Goal: Use online tool/utility: Utilize a website feature to perform a specific function

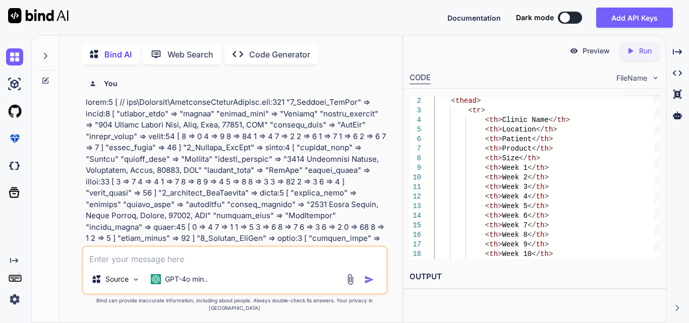
scroll to position [0, 198]
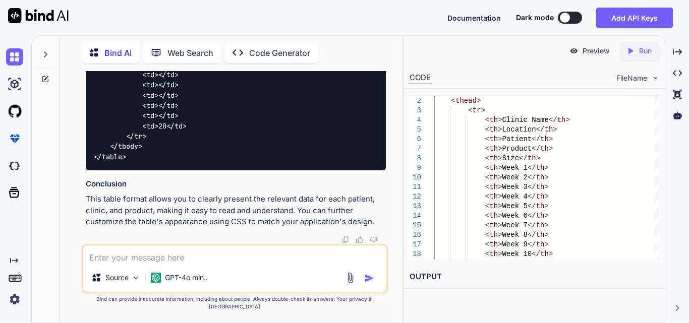
click at [116, 262] on textarea at bounding box center [234, 255] width 303 height 18
paste textarea "function renderTable(data) { // Create new header row dynamically var headerRow…"
type textarea "x"
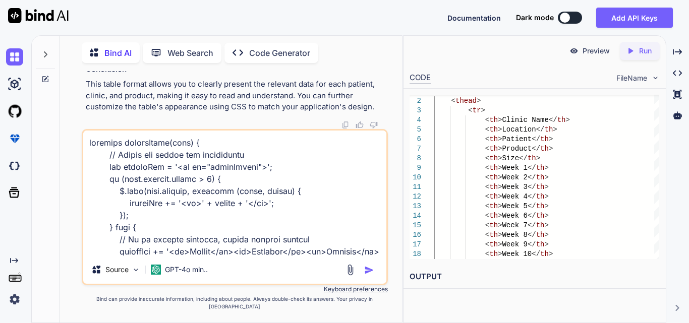
scroll to position [1563, 0]
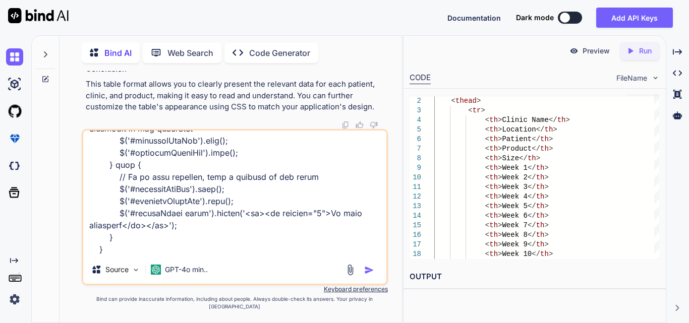
type textarea "function renderTable(data) { // Create new header row dynamically var headerRow…"
paste textarea "$('#generatePdfBtn').click(function () { // Capture the HTML content of the rep…"
type textarea "x"
type textarea "function renderTable(data) { // Create new header row dynamically var headerRow…"
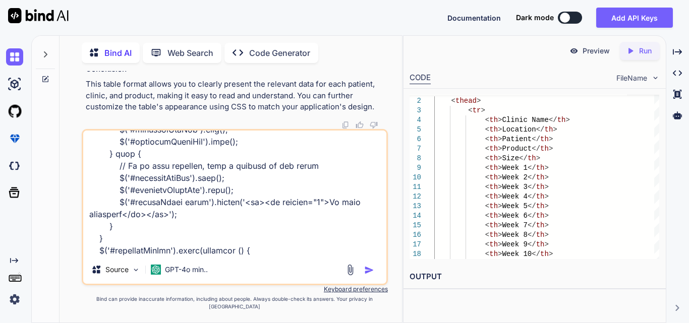
scroll to position [2132, 0]
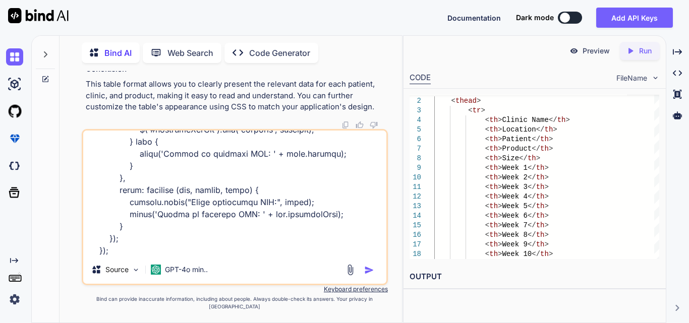
type textarea "x"
type textarea "function renderTable(data) { // Create new header row dynamically var headerRow…"
type textarea "x"
type textarea "function renderTable(data) { // Create new header row dynamically var headerRow…"
type textarea "x"
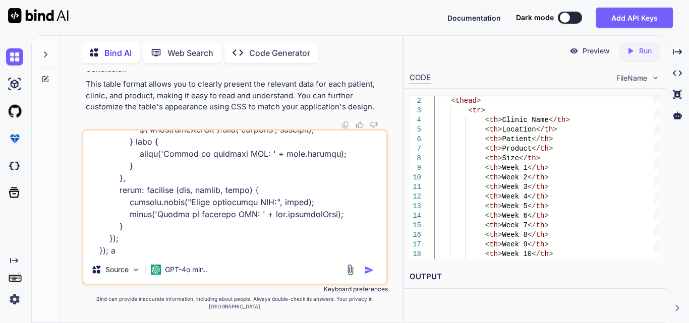
type textarea "function renderTable(data) { // Create new header row dynamically var headerRow…"
type textarea "x"
type textarea "function renderTable(data) { // Create new header row dynamically var headerRow…"
type textarea "x"
type textarea "function renderTable(data) { // Create new header row dynamically var headerRow…"
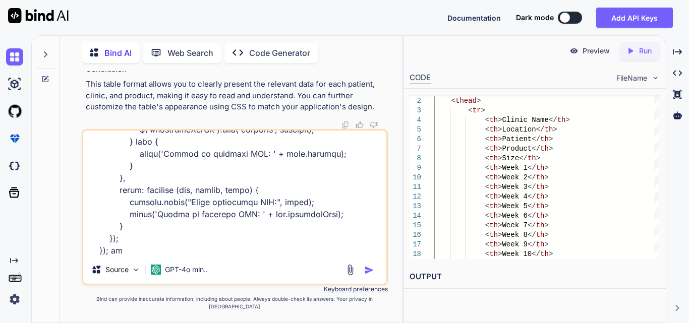
type textarea "x"
type textarea "function renderTable(data) { // Create new header row dynamically var headerRow…"
type textarea "x"
type textarea "function renderTable(data) { // Create new header row dynamically var headerRow…"
type textarea "x"
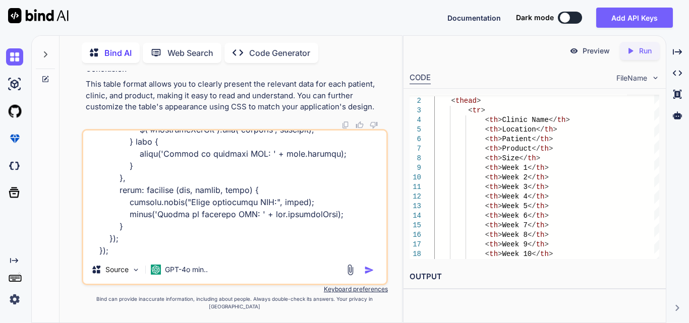
type textarea "function renderTable(data) { // Create new header row dynamically var headerRow…"
type textarea "x"
type textarea "function renderTable(data) { // Create new header row dynamically var headerRow…"
type textarea "x"
type textarea "function renderTable(data) { // Create new header row dynamically var headerRow…"
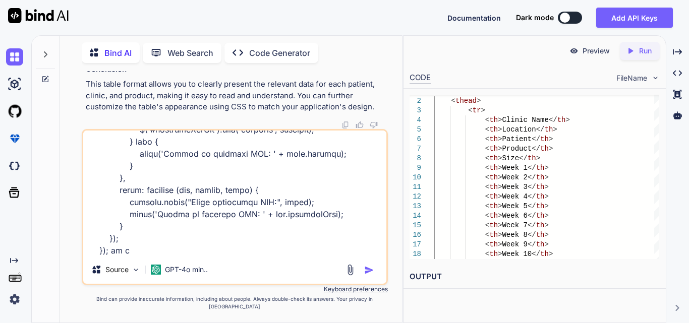
type textarea "x"
type textarea "function renderTable(data) { // Create new header row dynamically var headerRow…"
type textarea "x"
type textarea "function renderTable(data) { // Create new header row dynamically var headerRow…"
type textarea "x"
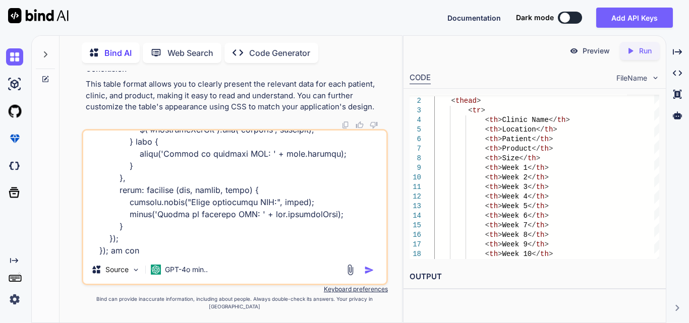
type textarea "function renderTable(data) { // Create new header row dynamically var headerRow…"
type textarea "x"
type textarea "function renderTable(data) { // Create new header row dynamically var headerRow…"
type textarea "x"
type textarea "function renderTable(data) { // Create new header row dynamically var headerRow…"
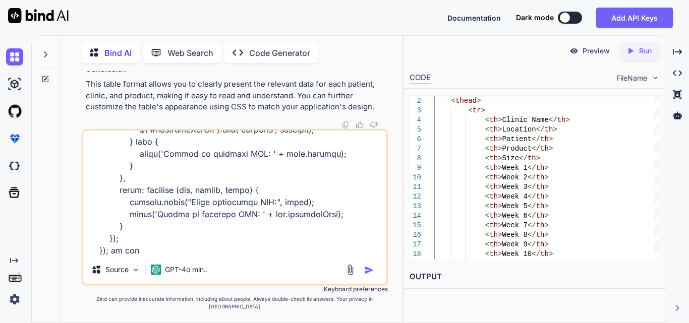
type textarea "x"
type textarea "function renderTable(data) { // Create new header row dynamically var headerRow…"
type textarea "x"
type textarea "function renderTable(data) { // Create new header row dynamically var headerRow…"
type textarea "x"
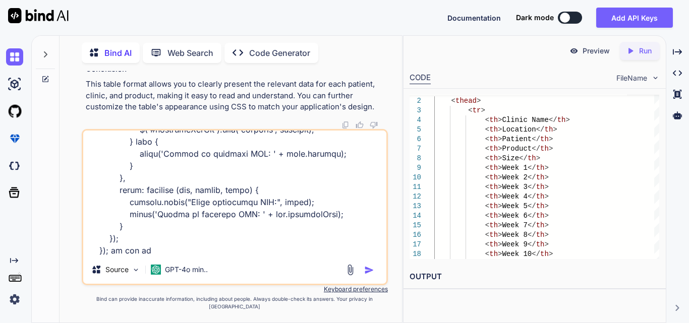
type textarea "function renderTable(data) { // Create new header row dynamically var headerRow…"
type textarea "x"
type textarea "function renderTable(data) { // Create new header row dynamically var headerRow…"
type textarea "x"
type textarea "function renderTable(data) { // Create new header row dynamically var headerRow…"
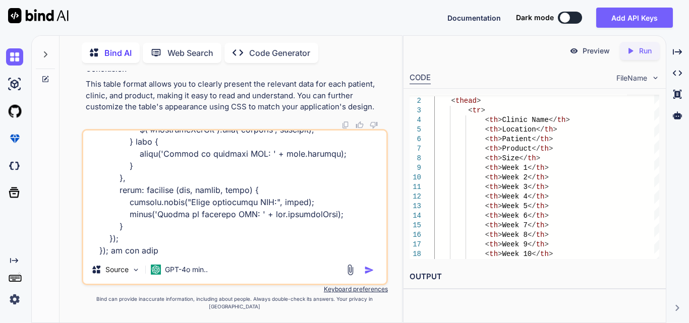
type textarea "x"
type textarea "function renderTable(data) { // Create new header row dynamically var headerRow…"
type textarea "x"
type textarea "function renderTable(data) { // Create new header row dynamically var headerRow…"
type textarea "x"
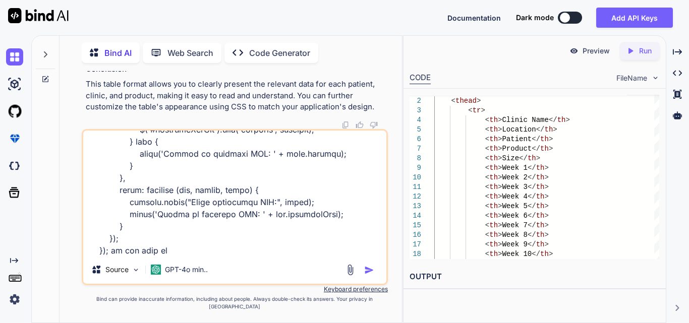
type textarea "function renderTable(data) { // Create new header row dynamically var headerRow…"
type textarea "x"
type textarea "function renderTable(data) { // Create new header row dynamically var headerRow…"
type textarea "x"
type textarea "function renderTable(data) { // Create new header row dynamically var headerRow…"
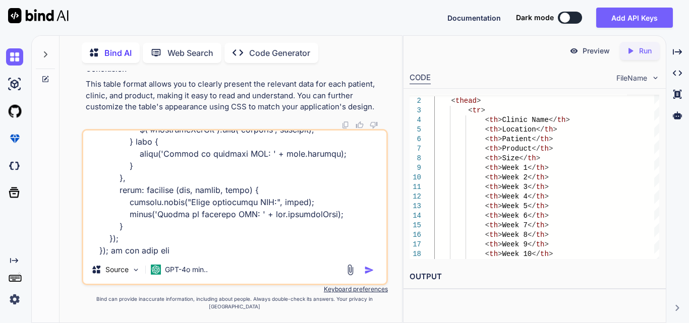
type textarea "x"
type textarea "function renderTable(data) { // Create new header row dynamically var headerRow…"
type textarea "x"
type textarea "function renderTable(data) { // Create new header row dynamically var headerRow…"
type textarea "x"
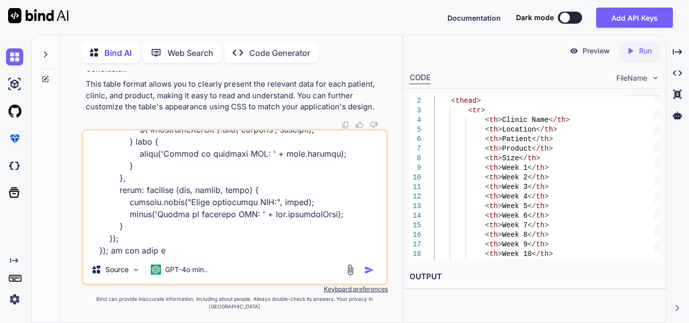
type textarea "function renderTable(data) { // Create new header row dynamically var headerRow…"
type textarea "x"
type textarea "function renderTable(data) { // Create new header row dynamically var headerRow…"
type textarea "x"
type textarea "function renderTable(data) { // Create new header row dynamically var headerRow…"
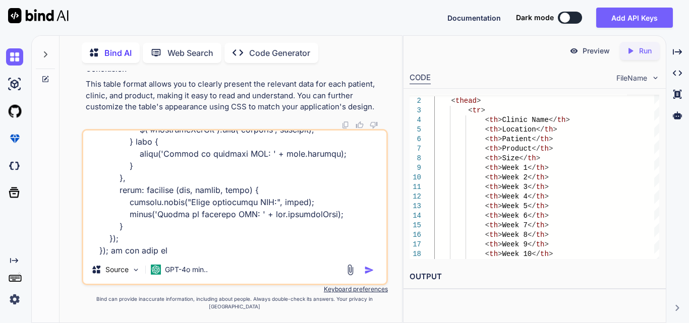
type textarea "x"
type textarea "function renderTable(data) { // Create new header row dynamically var headerRow…"
type textarea "x"
type textarea "function renderTable(data) { // Create new header row dynamically var headerRow…"
type textarea "x"
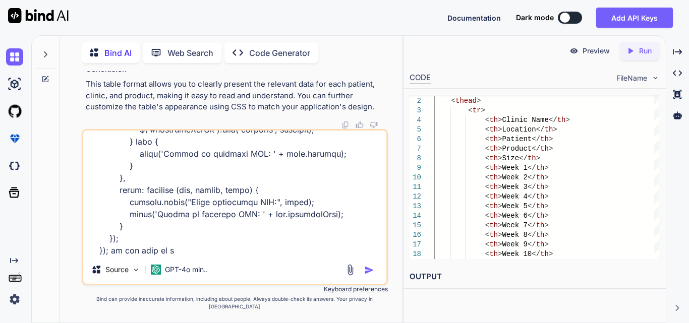
type textarea "function renderTable(data) { // Create new header row dynamically var headerRow…"
type textarea "x"
type textarea "function renderTable(data) { // Create new header row dynamically var headerRow…"
type textarea "x"
type textarea "function renderTable(data) { // Create new header row dynamically var headerRow…"
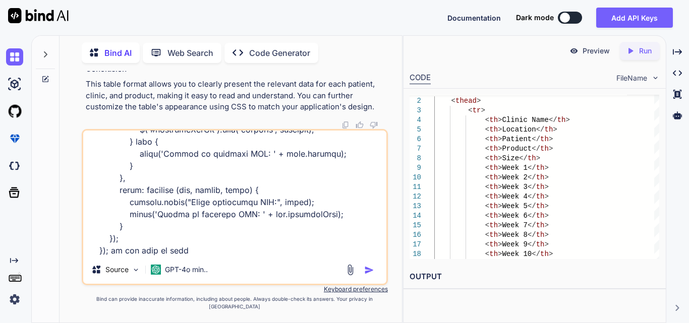
type textarea "x"
type textarea "function renderTable(data) { // Create new header row dynamically var headerRow…"
type textarea "x"
type textarea "function renderTable(data) { // Create new header row dynamically var headerRow…"
type textarea "x"
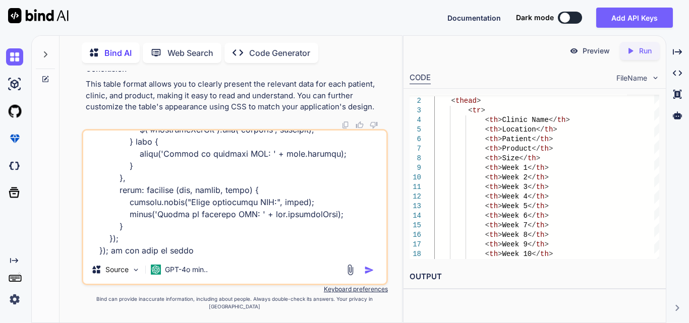
type textarea "function renderTable(data) { // Create new header row dynamically var headerRow…"
type textarea "x"
type textarea "function renderTable(data) { // Create new header row dynamically var headerRow…"
type textarea "x"
type textarea "function renderTable(data) { // Create new header row dynamically var headerRow…"
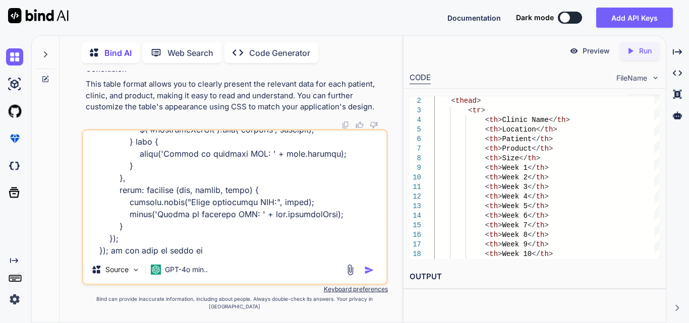
type textarea "x"
type textarea "function renderTable(data) { // Create new header row dynamically var headerRow…"
type textarea "x"
type textarea "function renderTable(data) { // Create new header row dynamically var headerRow…"
type textarea "x"
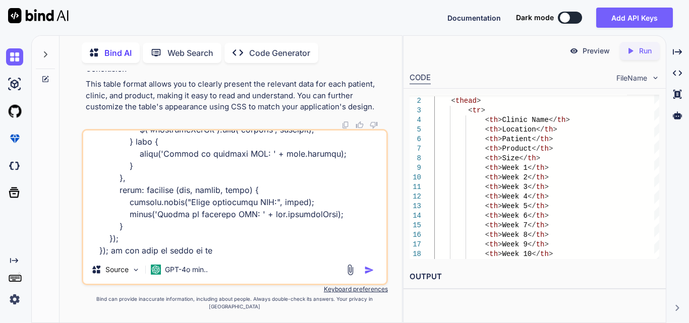
type textarea "function renderTable(data) { // Create new header row dynamically var headerRow…"
type textarea "x"
type textarea "function renderTable(data) { // Create new header row dynamically var headerRow…"
type textarea "x"
type textarea "function renderTable(data) { // Create new header row dynamically var headerRow…"
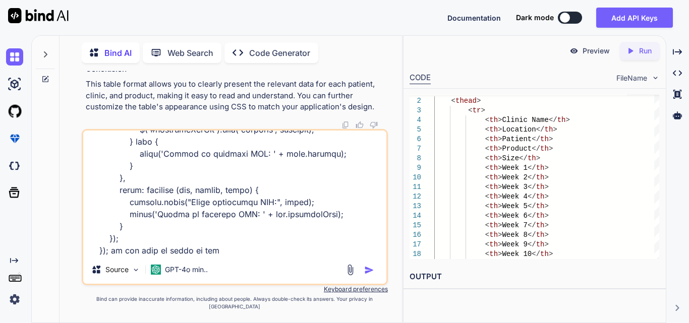
type textarea "x"
type textarea "function renderTable(data) { // Create new header row dynamically var headerRow…"
type textarea "x"
type textarea "function renderTable(data) { // Create new header row dynamically var headerRow…"
type textarea "x"
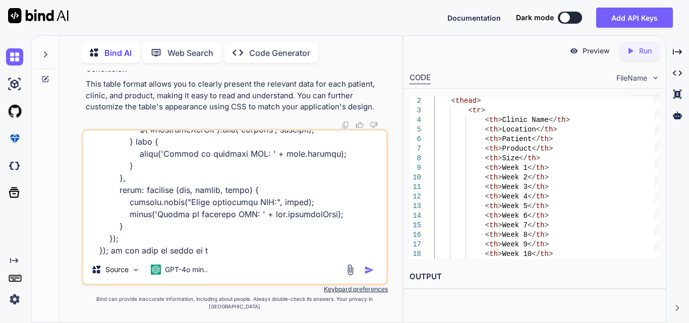
type textarea "function renderTable(data) { // Create new header row dynamically var headerRow…"
type textarea "x"
type textarea "function renderTable(data) { // Create new header row dynamically var headerRow…"
type textarea "x"
type textarea "function renderTable(data) { // Create new header row dynamically var headerRow…"
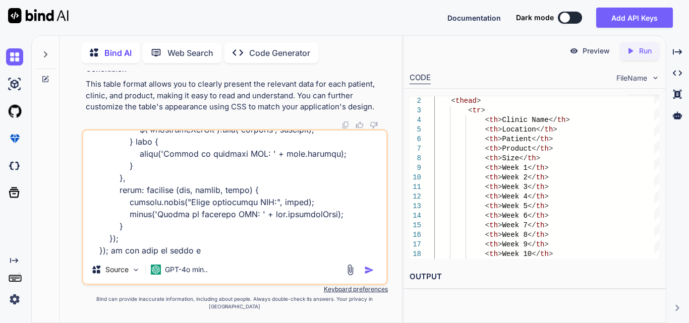
type textarea "x"
type textarea "function renderTable(data) { // Create new header row dynamically var headerRow…"
type textarea "x"
type textarea "function renderTable(data) { // Create new header row dynamically var headerRow…"
type textarea "x"
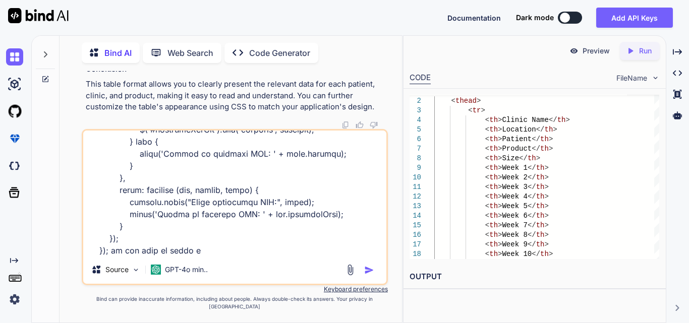
type textarea "function renderTable(data) { // Create new header row dynamically var headerRow…"
type textarea "x"
type textarea "function renderTable(data) { // Create new header row dynamically var headerRow…"
type textarea "x"
type textarea "function renderTable(data) { // Create new header row dynamically var headerRow…"
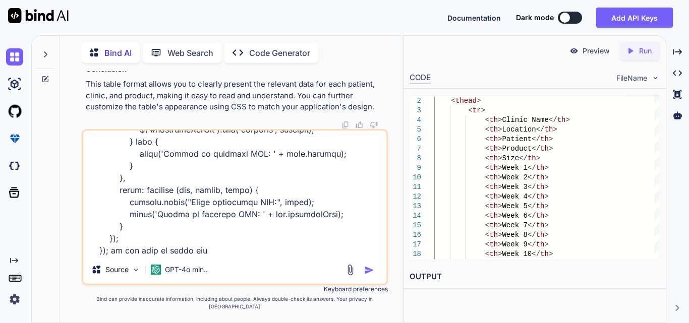
type textarea "x"
type textarea "function renderTable(data) { // Create new header row dynamically var headerRow…"
type textarea "x"
type textarea "function renderTable(data) { // Create new header row dynamically var headerRow…"
type textarea "x"
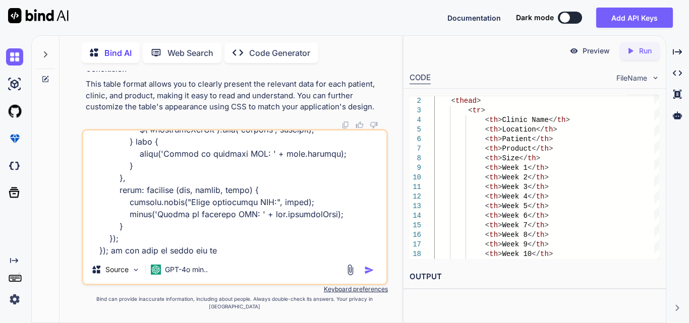
type textarea "function renderTable(data) { // Create new header row dynamically var headerRow…"
type textarea "x"
type textarea "function renderTable(data) { // Create new header row dynamically var headerRow…"
type textarea "x"
type textarea "function renderTable(data) { // Create new header row dynamically var headerRow…"
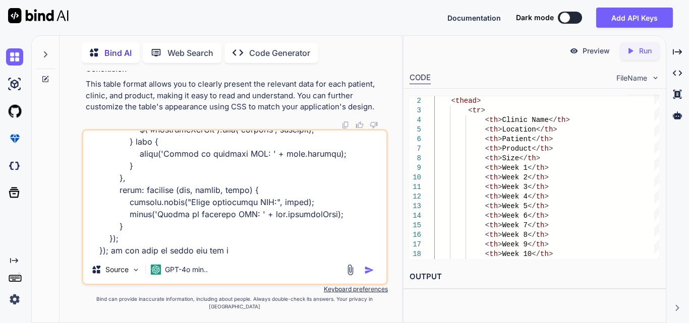
type textarea "x"
type textarea "function renderTable(data) { // Create new header row dynamically var headerRow…"
type textarea "x"
type textarea "function renderTable(data) { // Create new header row dynamically var headerRow…"
type textarea "x"
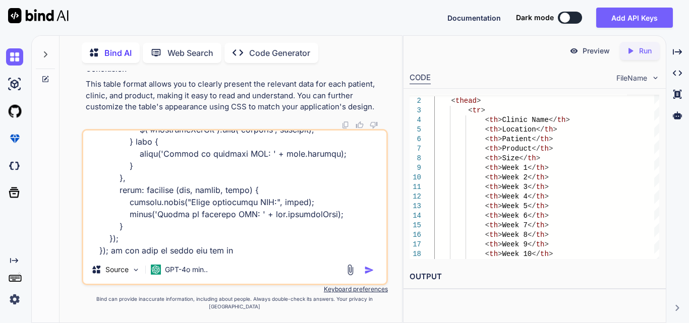
type textarea "function renderTable(data) { // Create new header row dynamically var headerRow…"
type textarea "x"
type textarea "function renderTable(data) { // Create new header row dynamically var headerRow…"
type textarea "x"
type textarea "function renderTable(data) { // Create new header row dynamically var headerRow…"
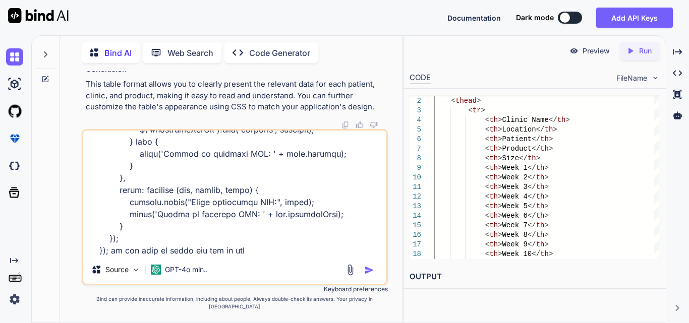
type textarea "x"
type textarea "function renderTable(data) { // Create new header row dynamically var headerRow…"
type textarea "x"
type textarea "function renderTable(data) { // Create new header row dynamically var headerRow…"
type textarea "x"
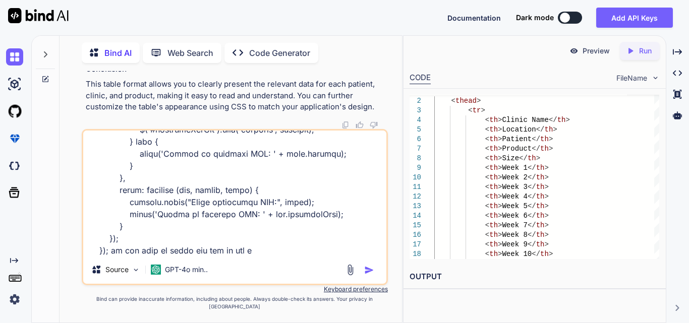
type textarea "function renderTable(data) { // Create new header row dynamically var headerRow…"
type textarea "x"
type textarea "function renderTable(data) { // Create new header row dynamically var headerRow…"
type textarea "x"
type textarea "function renderTable(data) { // Create new header row dynamically var headerRow…"
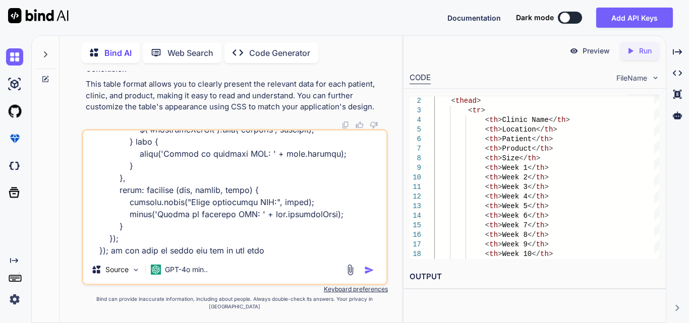
type textarea "x"
type textarea "function renderTable(data) { // Create new header row dynamically var headerRow…"
type textarea "x"
type textarea "function renderTable(data) { // Create new header row dynamically var headerRow…"
type textarea "x"
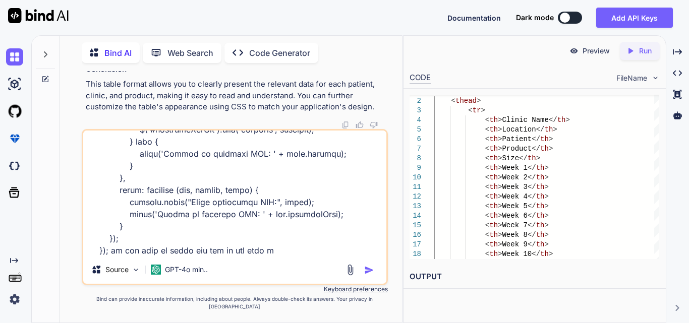
type textarea "function renderTable(data) { // Create new header row dynamically var headerRow…"
type textarea "x"
type textarea "function renderTable(data) { // Create new header row dynamically var headerRow…"
type textarea "x"
type textarea "function renderTable(data) { // Create new header row dynamically var headerRow…"
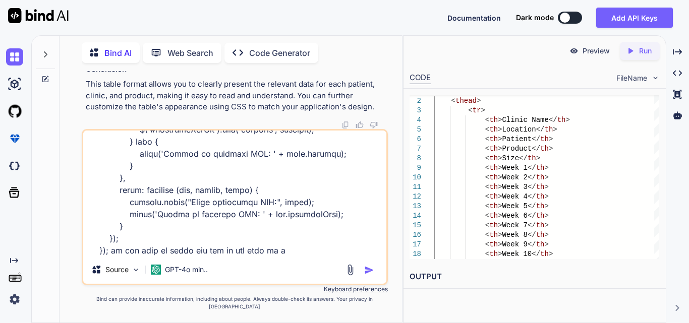
type textarea "x"
type textarea "function renderTable(data) { // Create new header row dynamically var headerRow…"
type textarea "x"
type textarea "function renderTable(data) { // Create new header row dynamically var headerRow…"
type textarea "x"
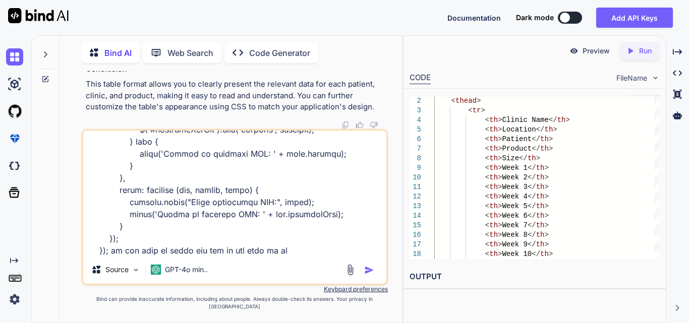
type textarea "function renderTable(data) { // Create new header row dynamically var headerRow…"
type textarea "x"
type textarea "function renderTable(data) { // Create new header row dynamically var headerRow…"
type textarea "x"
type textarea "function renderTable(data) { // Create new header row dynamically var headerRow…"
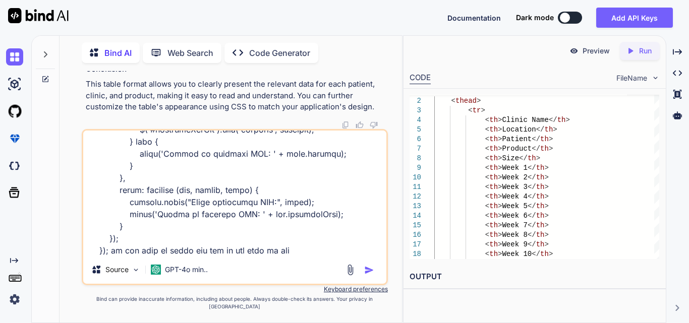
type textarea "x"
type textarea "function renderTable(data) { // Create new header row dynamically var headerRow…"
type textarea "x"
type textarea "function renderTable(data) { // Create new header row dynamically var headerRow…"
type textarea "x"
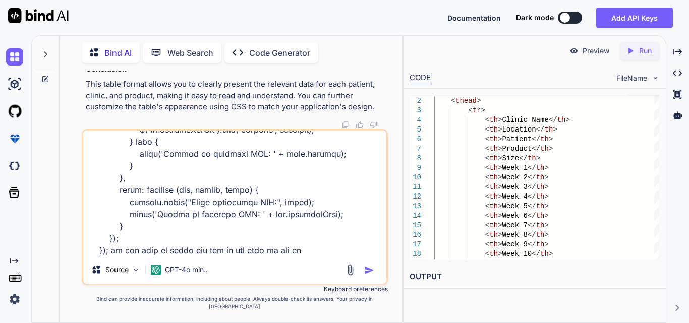
type textarea "function renderTable(data) { // Create new header row dynamically var headerRow…"
type textarea "x"
type textarea "function renderTable(data) { // Create new header row dynamically var headerRow…"
type textarea "x"
type textarea "function renderTable(data) { // Create new header row dynamically var headerRow…"
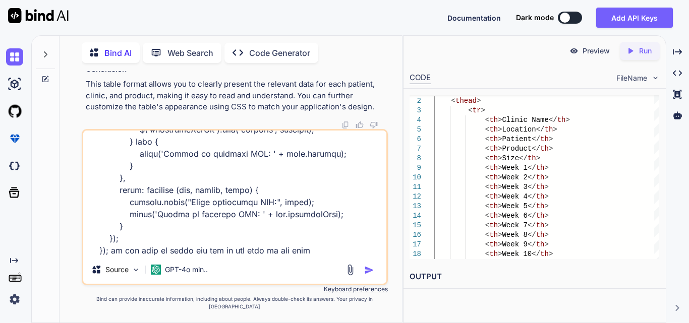
type textarea "x"
type textarea "function renderTable(data) { // Create new header row dynamically var headerRow…"
type textarea "x"
type textarea "function renderTable(data) { // Create new header row dynamically var headerRow…"
type textarea "x"
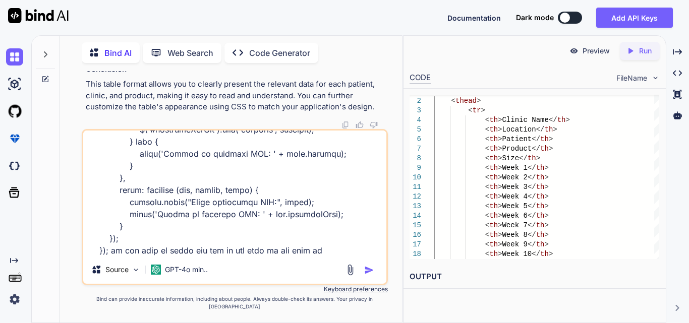
type textarea "function renderTable(data) { // Create new header row dynamically var headerRow…"
type textarea "x"
type textarea "function renderTable(data) { // Create new header row dynamically var headerRow…"
type textarea "x"
type textarea "function renderTable(data) { // Create new header row dynamically var headerRow…"
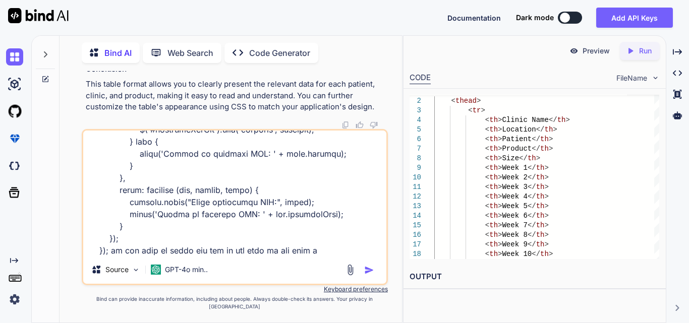
type textarea "x"
type textarea "function renderTable(data) { // Create new header row dynamically var headerRow…"
type textarea "x"
type textarea "function renderTable(data) { // Create new header row dynamically var headerRow…"
type textarea "x"
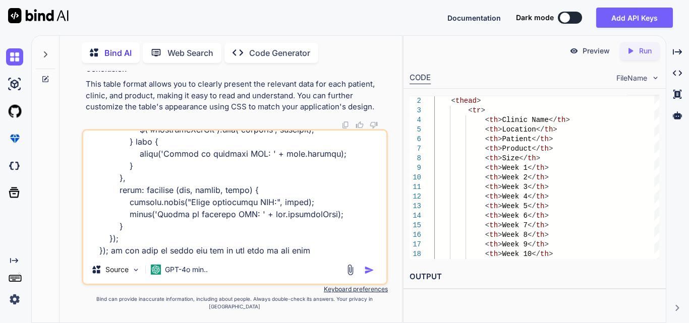
type textarea "function renderTable(data) { // Create new header row dynamically var headerRow…"
type textarea "x"
type textarea "function renderTable(data) { // Create new header row dynamically var headerRow…"
type textarea "x"
type textarea "function renderTable(data) { // Create new header row dynamically var headerRow…"
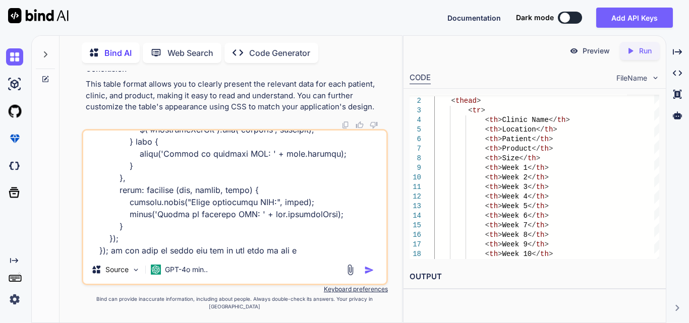
type textarea "x"
type textarea "function renderTable(data) { // Create new header row dynamically var headerRow…"
type textarea "x"
type textarea "function renderTable(data) { // Create new header row dynamically var headerRow…"
type textarea "x"
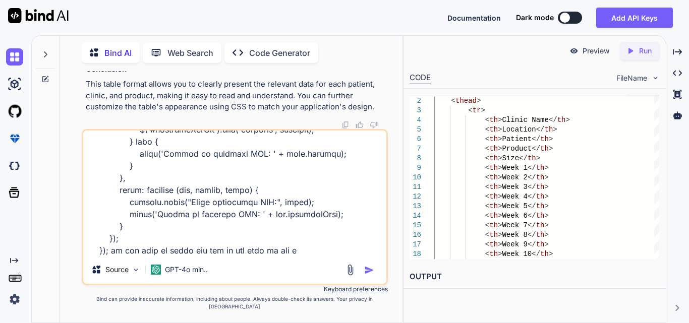
type textarea "function renderTable(data) { // Create new header row dynamically var headerRow…"
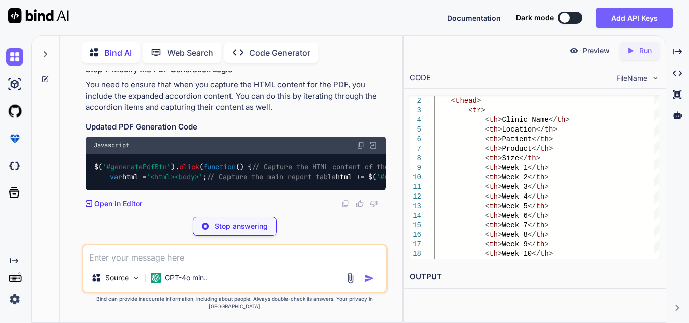
scroll to position [61291, 0]
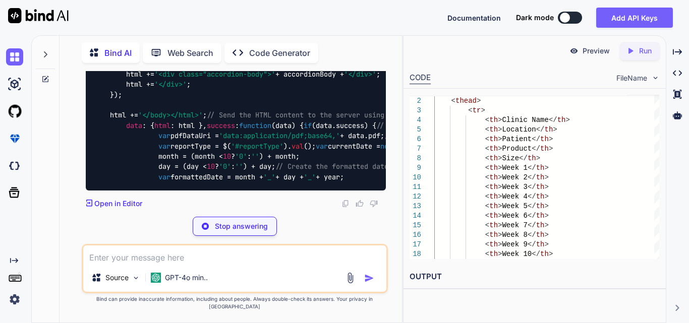
scroll to position [61304, 0]
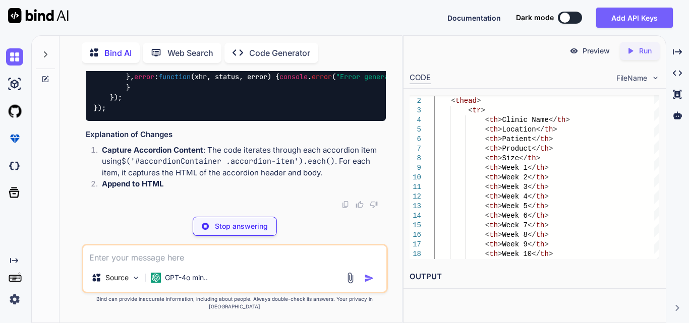
drag, startPoint x: 295, startPoint y: 184, endPoint x: 349, endPoint y: 185, distance: 54.5
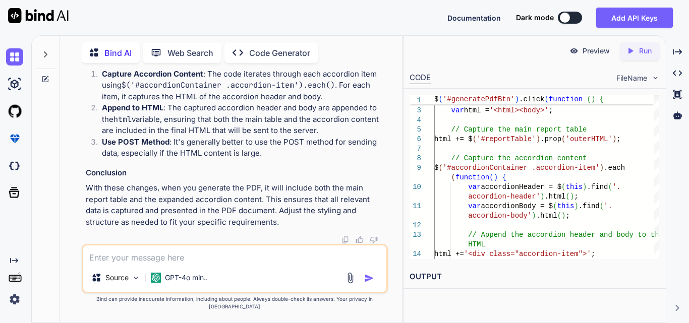
click at [157, 264] on textarea at bounding box center [234, 255] width 303 height 18
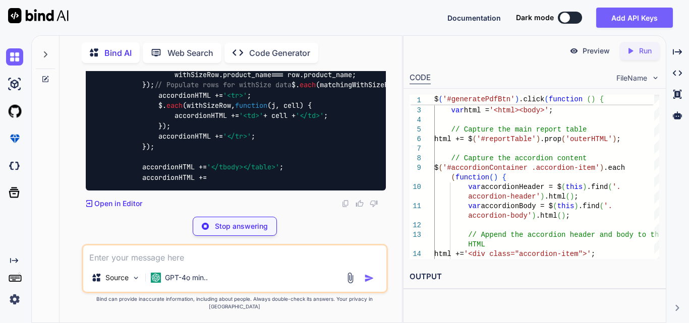
scroll to position [61387, 0]
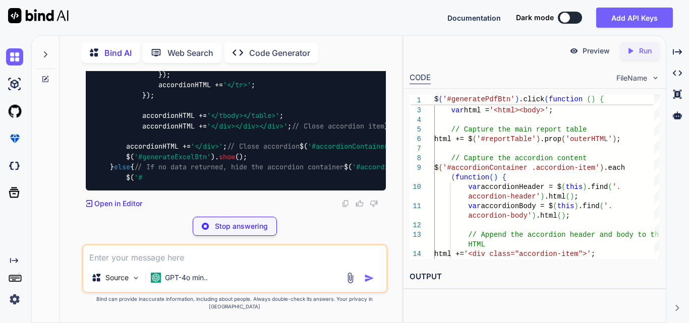
drag, startPoint x: 109, startPoint y: 122, endPoint x: 214, endPoint y: 144, distance: 107.4
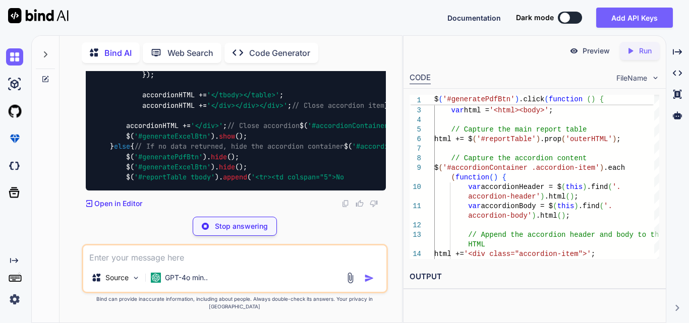
copy code "var html = '<html><body>' ; // Capture the main report table html += $( '#repor…"
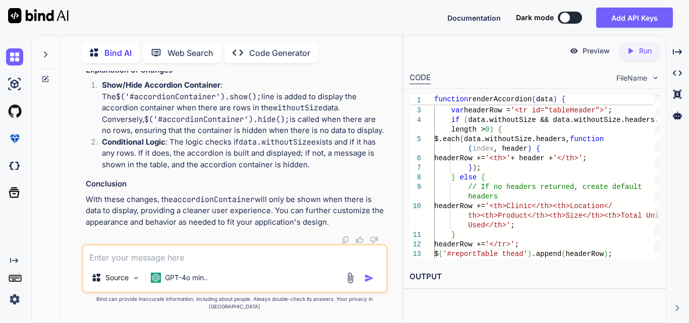
click at [172, 261] on textarea at bounding box center [234, 255] width 303 height 18
paste textarea "$('#generatePdfBtn').click(function () { // Capture the HTML content of the rep…"
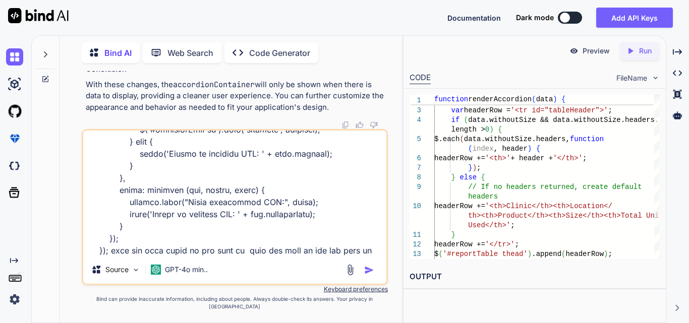
scroll to position [473, 0]
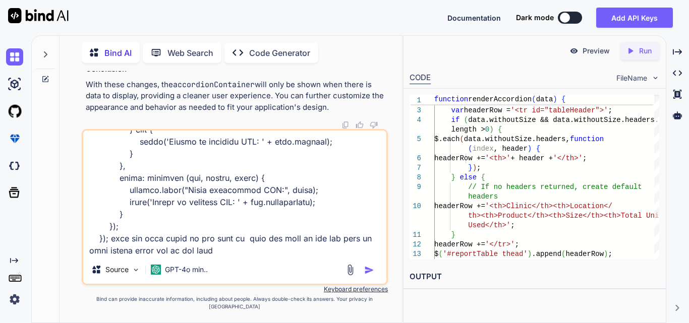
paste textarea "<!DOCTYPE html> <html> <head> <style> body { font-family: Arial, sans-serif; ma…"
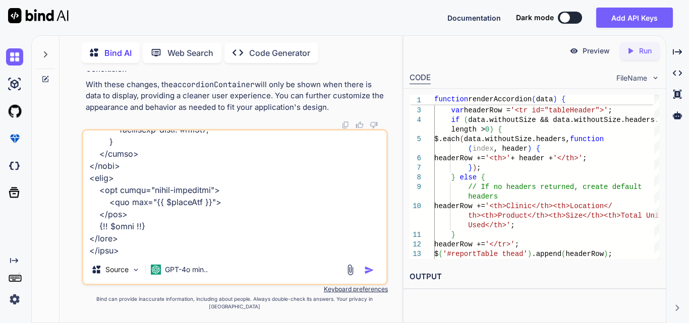
paste textarea "public function generateReportPdf(Request $request) { try { // Validate the inc…"
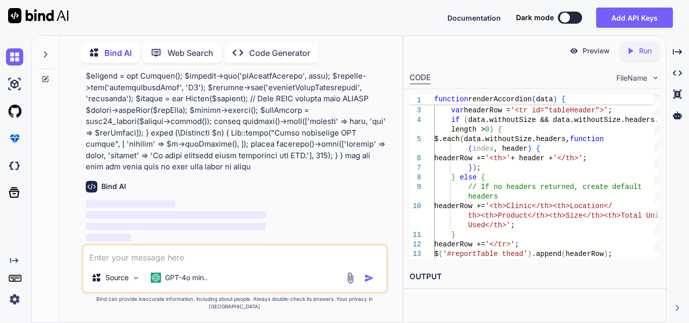
scroll to position [63734, 0]
drag, startPoint x: 232, startPoint y: 189, endPoint x: 174, endPoint y: 210, distance: 61.5
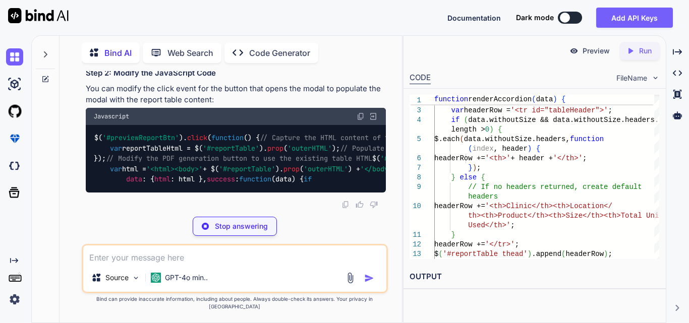
scroll to position [64351, 0]
click at [150, 134] on span "'#previewReportBtn'" at bounding box center [140, 138] width 77 height 9
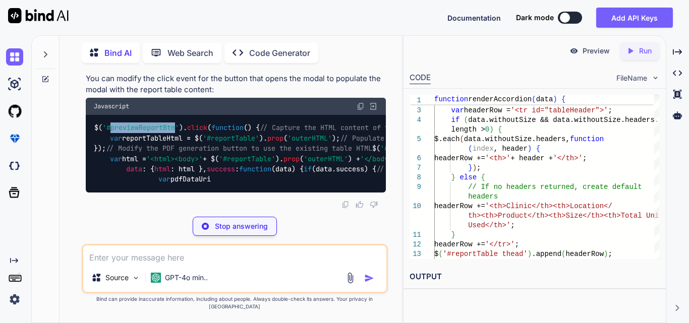
click at [150, 128] on span "'#previewReportBtn'" at bounding box center [140, 128] width 77 height 9
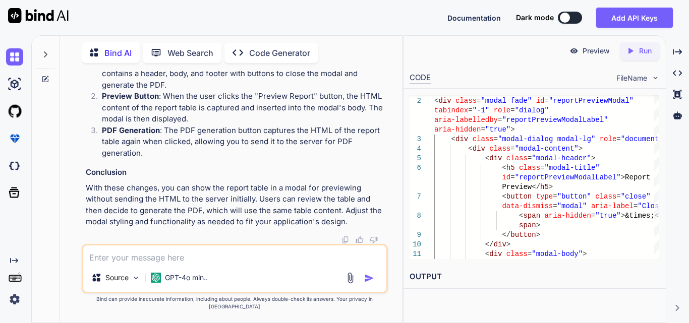
scroll to position [63782, 0]
click at [123, 262] on textarea at bounding box center [234, 255] width 303 height 18
paste textarea "function renderAccordion(data) { // Create new header row dynamically var heade…"
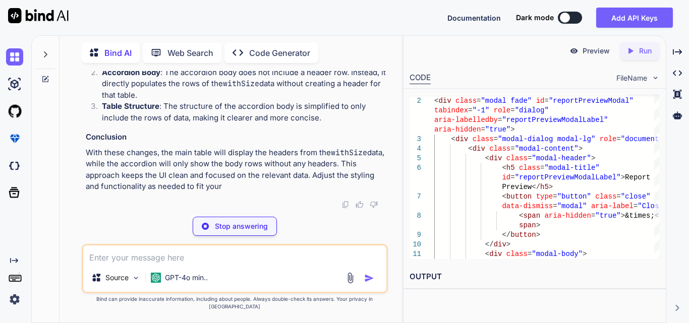
scroll to position [65783, 0]
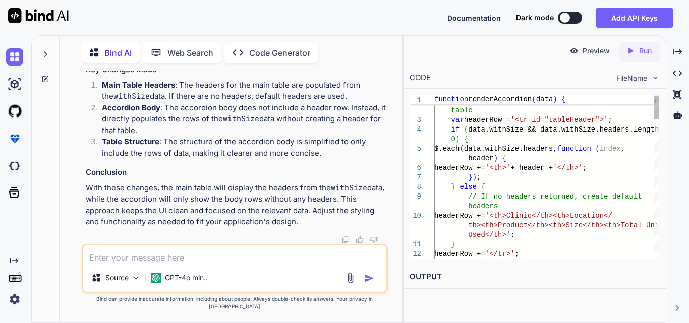
click at [162, 257] on textarea at bounding box center [234, 255] width 303 height 18
paste textarea "$('#generateExcelBtn').click(function () { var html = $('#reportTable').prop('o…"
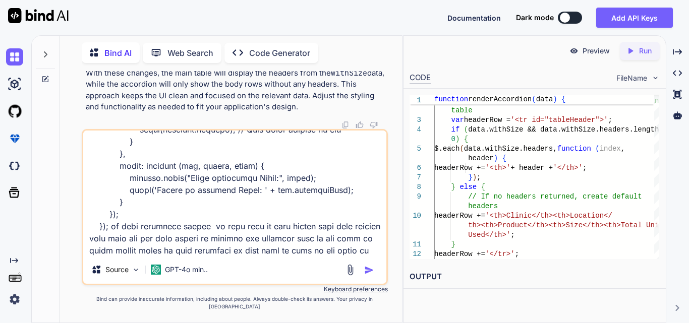
scroll to position [231, 0]
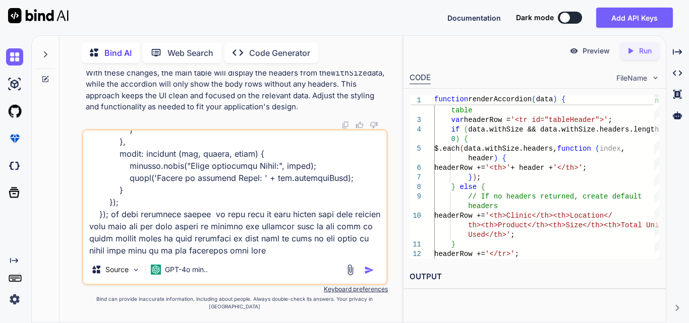
click at [260, 256] on textarea at bounding box center [234, 193] width 303 height 125
paste textarea "<div id="accordionContainer"><div class="accordion" id="accordionExample"><div …"
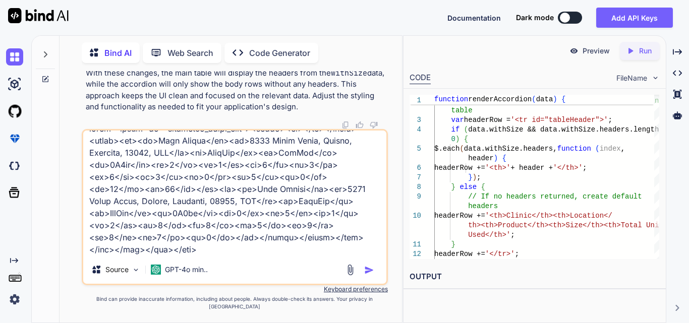
click at [366, 275] on img "button" at bounding box center [369, 270] width 10 height 10
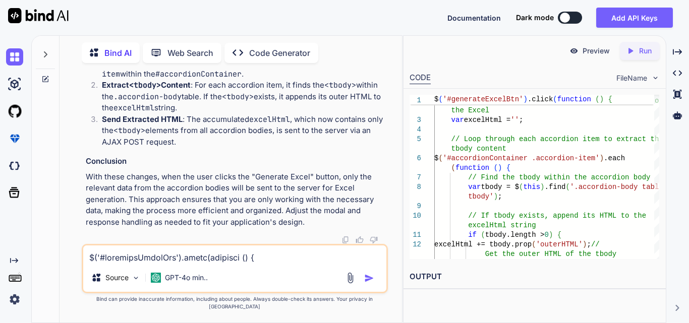
scroll to position [67784, 0]
click at [152, 264] on textarea at bounding box center [234, 255] width 303 height 18
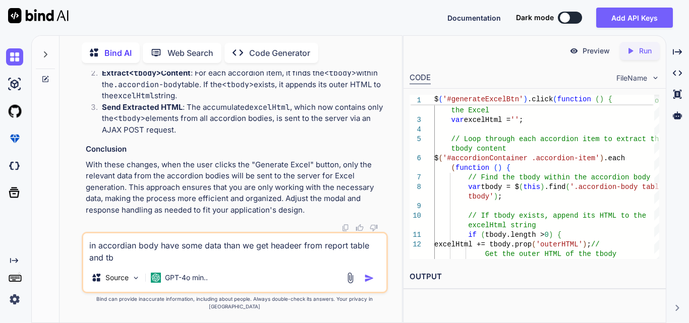
click at [269, 251] on textarea "in accordian body have some data than we get headeer from report table and tb" at bounding box center [234, 249] width 303 height 30
click at [137, 264] on textarea "in accordian body have some data than we get table headeer from report table an…" at bounding box center [234, 249] width 303 height 30
drag, startPoint x: 234, startPoint y: 159, endPoint x: 345, endPoint y: 164, distance: 111.6
copy span ".accordion-body table tbody"
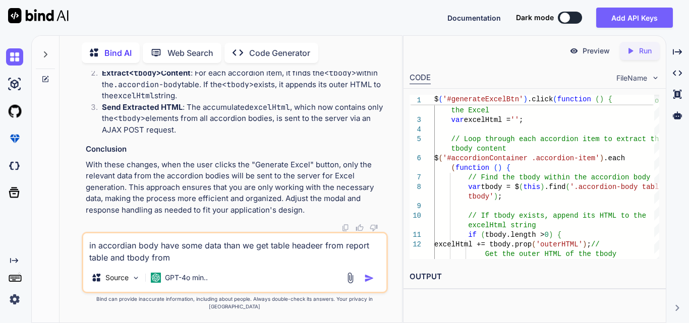
click at [179, 264] on textarea "in accordian body have some data than we get table headeer from report table an…" at bounding box center [234, 249] width 303 height 30
paste textarea ".accordion-body table tbody"
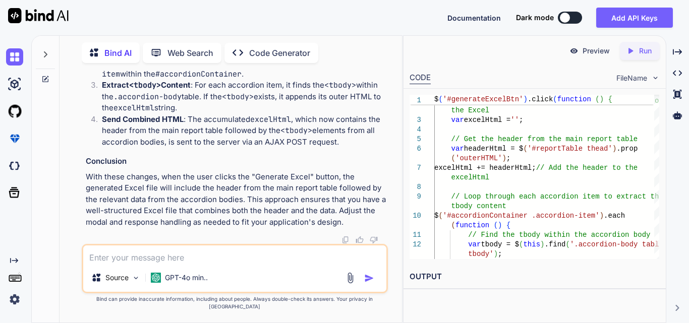
scroll to position [68632, 0]
click at [180, 264] on textarea at bounding box center [234, 255] width 303 height 18
drag, startPoint x: 234, startPoint y: 127, endPoint x: 346, endPoint y: 127, distance: 112.0
copy span ".accordion-body table tbody"
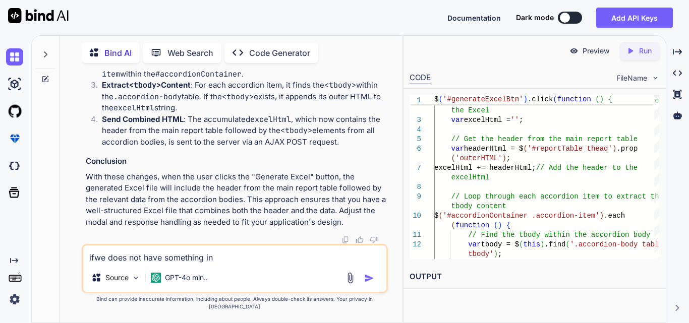
click at [232, 264] on textarea "ifwe does not have something in" at bounding box center [234, 255] width 303 height 18
paste textarea ".accordion-body table tbody"
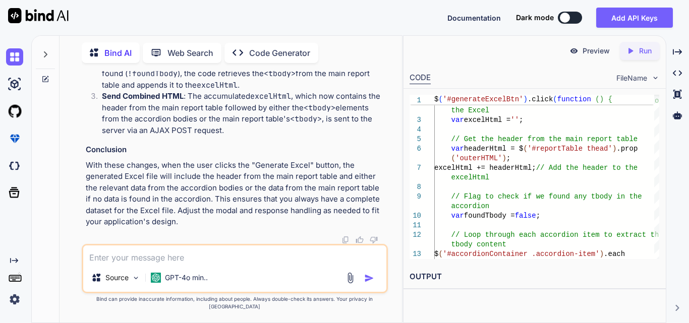
scroll to position [69284, 0]
drag, startPoint x: 131, startPoint y: 156, endPoint x: 104, endPoint y: 236, distance: 83.6
copy code "// Initialize an empty string to hold the HTML for the Excel var excelHtml = ''…"
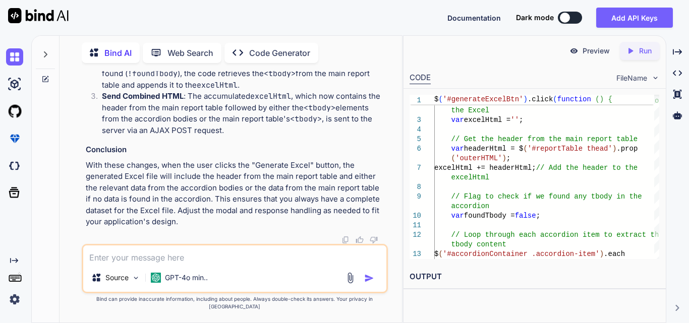
click at [180, 264] on textarea at bounding box center [234, 255] width 303 height 18
paste textarea "$('#generatePdfBtn').click(function () { // Capture the HTML content of the rep…"
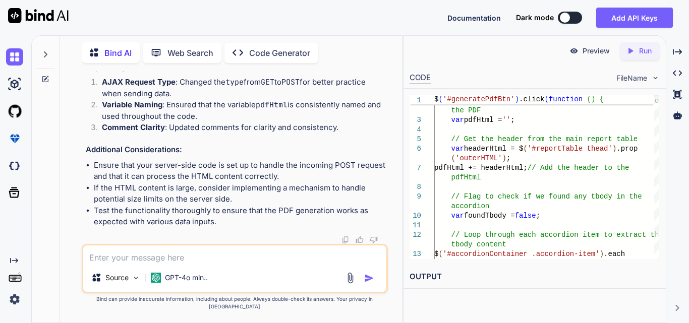
scroll to position [70548, 0]
click at [122, 264] on textarea at bounding box center [234, 255] width 303 height 18
paste textarea "public function generateReportPdf(Request $request) { try { dd($request->all())…"
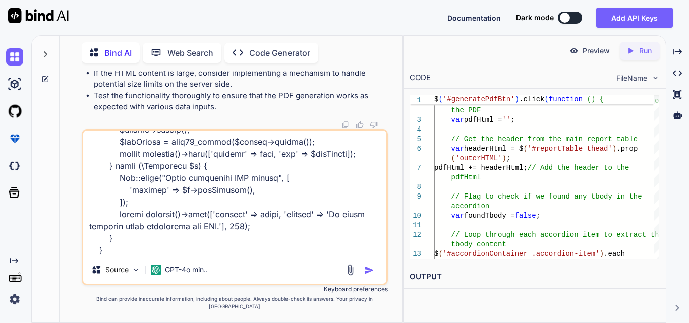
scroll to position [70649, 0]
click at [115, 264] on div "Source GPT-4o min.." at bounding box center [235, 207] width 306 height 156
click at [117, 256] on textarea at bounding box center [234, 193] width 303 height 125
paste textarea "$('#generatePdfBtn').click(function () { // Initialize an empty string to hold …"
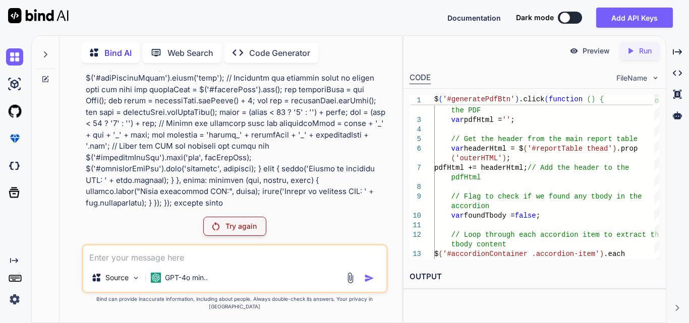
scroll to position [69752, 0]
click at [129, 263] on textarea at bounding box center [234, 255] width 303 height 18
paste textarea "<table id="reportTable" class="table table-fixed"> <thead><tr id="tableHeader">…"
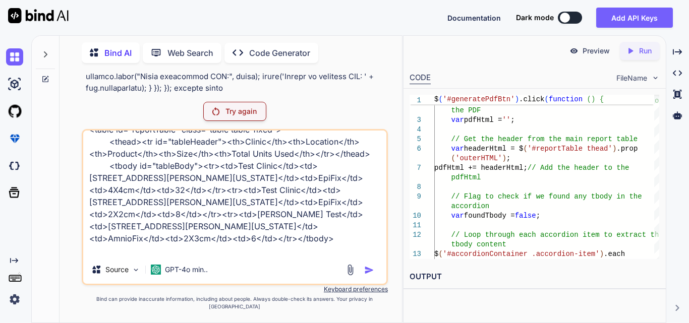
scroll to position [0, 0]
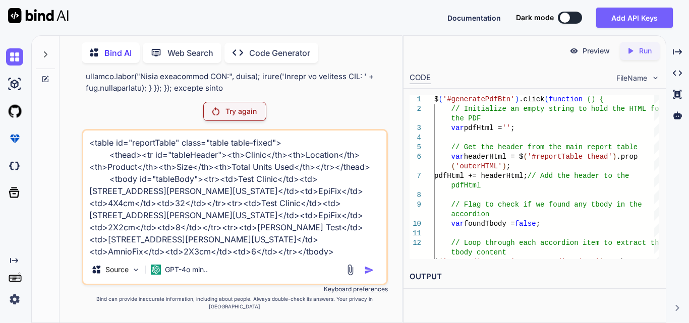
click at [237, 121] on div "Try again" at bounding box center [234, 111] width 63 height 19
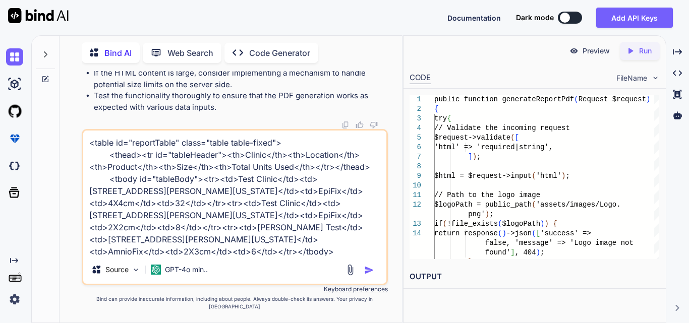
scroll to position [70674, 0]
click at [335, 256] on textarea "<table id="reportTable" class="table table-fixed"> <thead><tr id="tableHeader">…" at bounding box center [234, 193] width 303 height 125
paste textarea "$('#generatePdfBtn').click(function () { // Initialize an empty string to hold …"
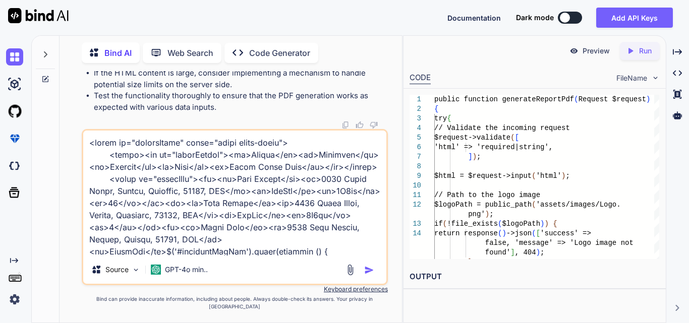
scroll to position [909, 0]
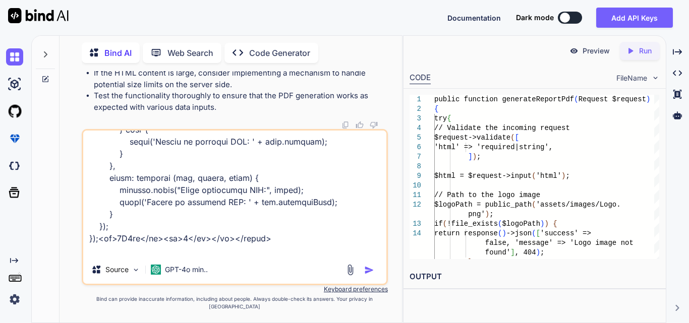
click at [275, 256] on textarea at bounding box center [234, 193] width 303 height 125
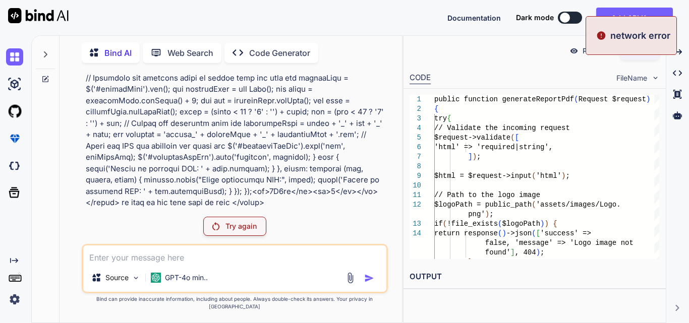
scroll to position [72179, 0]
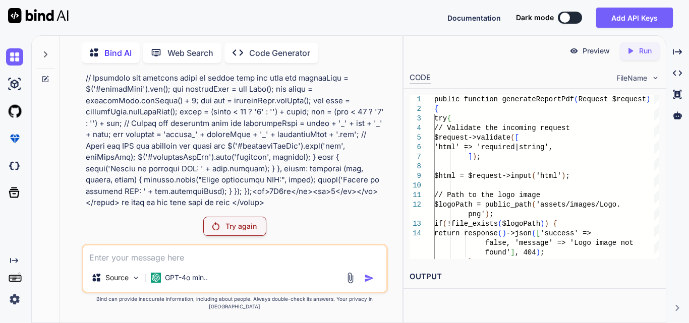
click at [227, 230] on p "Try again" at bounding box center [240, 226] width 31 height 10
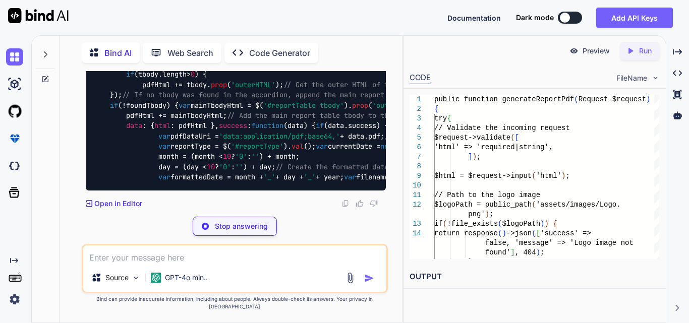
scroll to position [74616, 0]
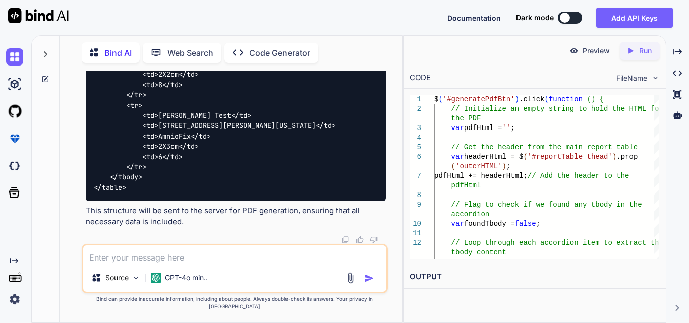
scroll to position [74212, 0]
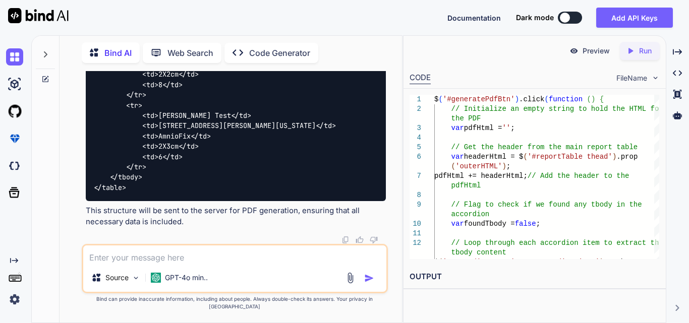
scroll to position [74515, 0]
click at [131, 264] on textarea at bounding box center [234, 255] width 303 height 18
paste textarea "$('#generateExcelBtn').click(function () { // var html = $('#reportTable').prop…"
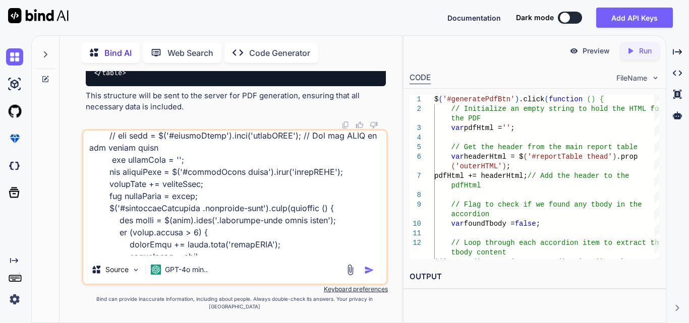
scroll to position [0, 0]
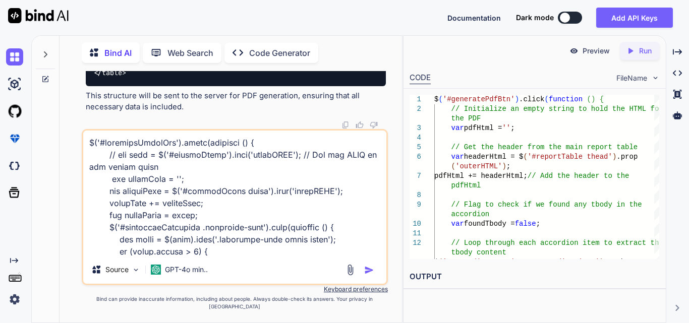
drag, startPoint x: 106, startPoint y: 229, endPoint x: 87, endPoint y: 122, distance: 109.1
click at [87, 122] on div "You Bind AI To achieve the desired functionality of aggregating the units for t…" at bounding box center [235, 197] width 306 height 252
paste textarea "$('#downloadExcelBtn').click(function () { var wb = [DOMAIN_NAME]_new(); var ws…"
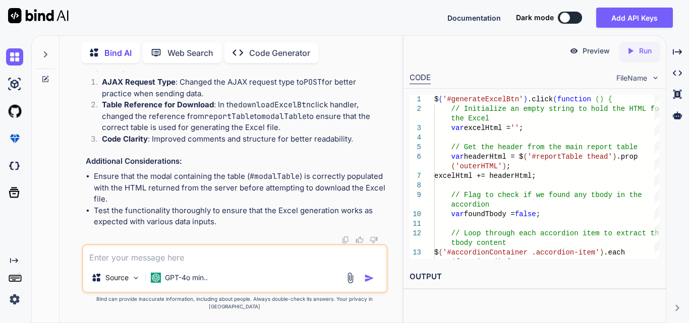
scroll to position [76673, 0]
drag, startPoint x: 356, startPoint y: 116, endPoint x: 389, endPoint y: 119, distance: 32.9
click at [389, 119] on div "You Bind AI To achieve the desired functionality of aggregating the units for t…" at bounding box center [235, 197] width 334 height 252
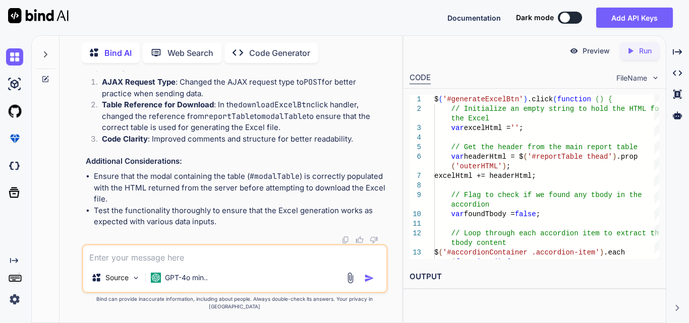
copy span "modalTable"
